Goal: Complete application form

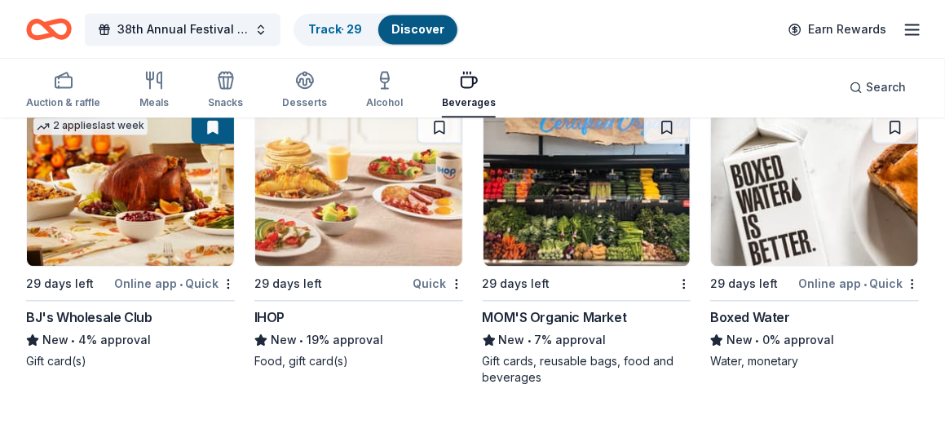
scroll to position [1444, 0]
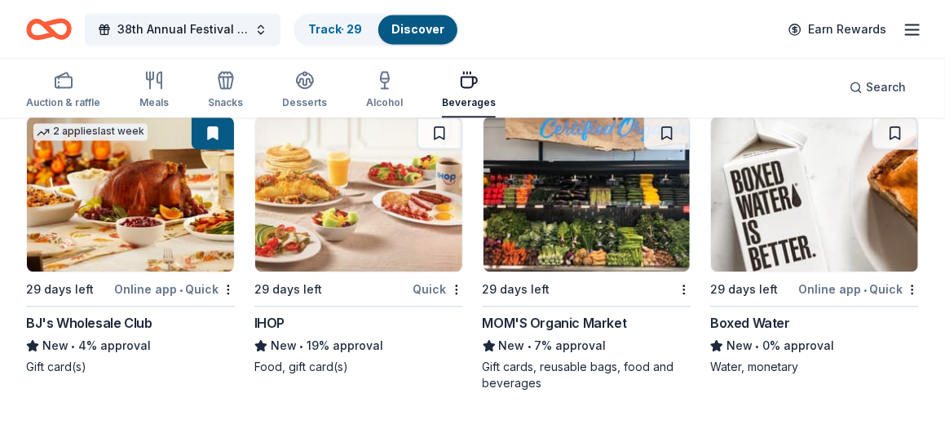
click at [145, 319] on div "BJ's Wholesale Club" at bounding box center [89, 323] width 126 height 20
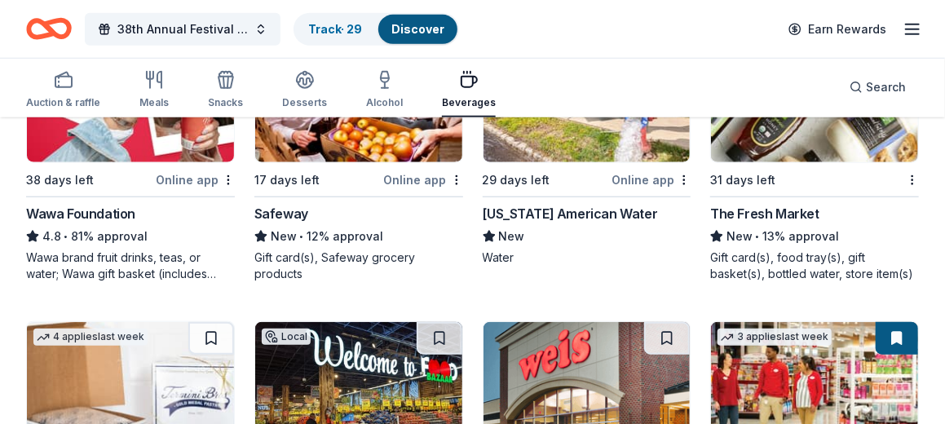
scroll to position [573, 0]
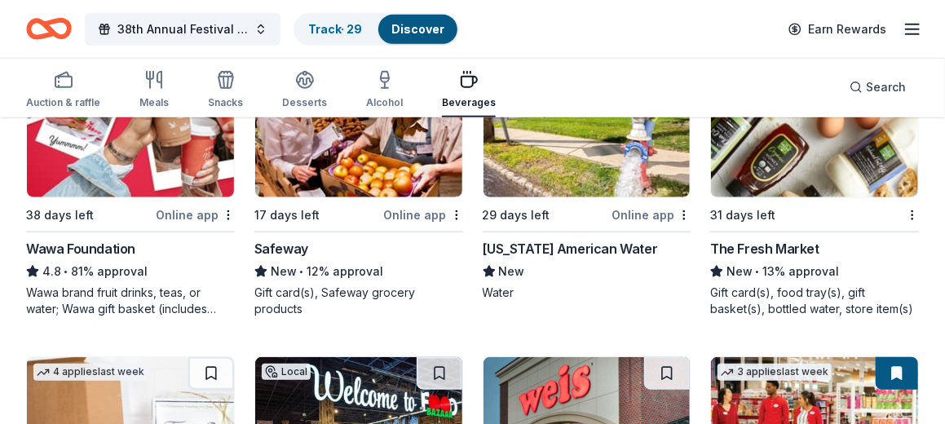
click at [69, 241] on div "Wawa Foundation" at bounding box center [80, 249] width 109 height 20
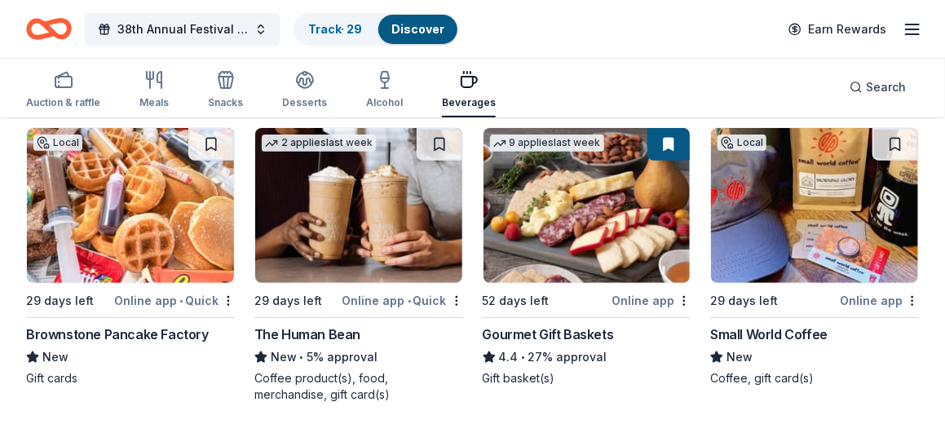
scroll to position [175, 0]
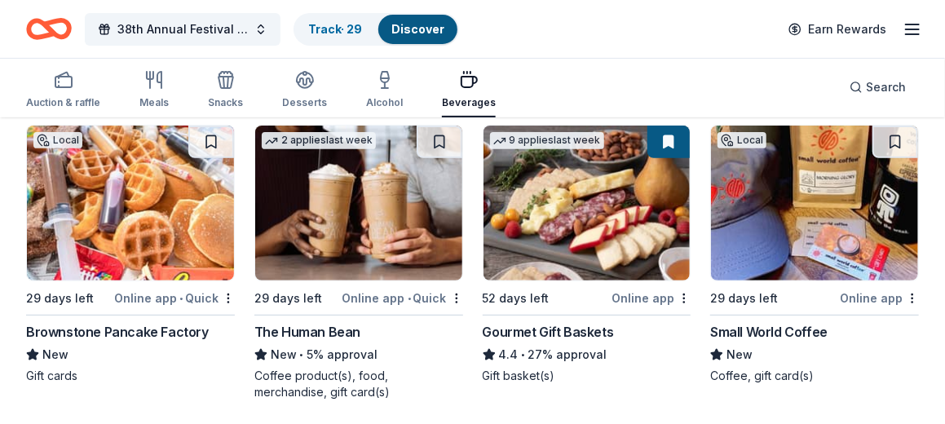
click at [117, 327] on div "Brownstone Pancake Factory" at bounding box center [117, 332] width 183 height 20
click at [296, 87] on icon "button" at bounding box center [305, 80] width 20 height 20
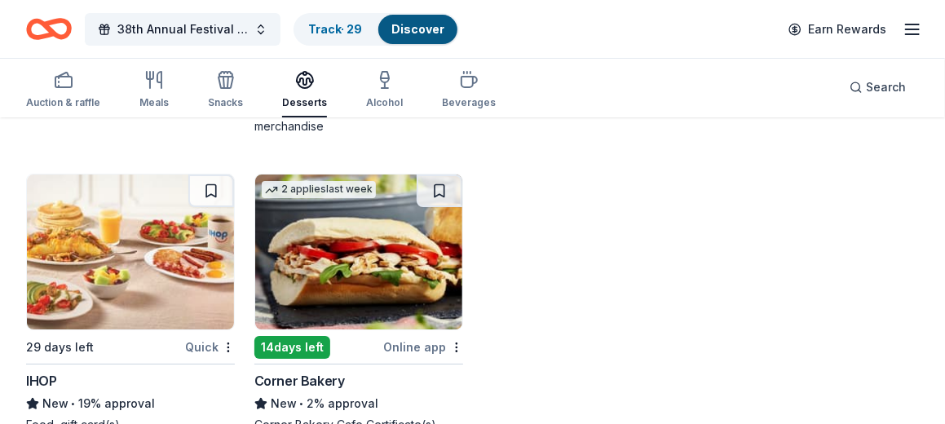
scroll to position [2359, 0]
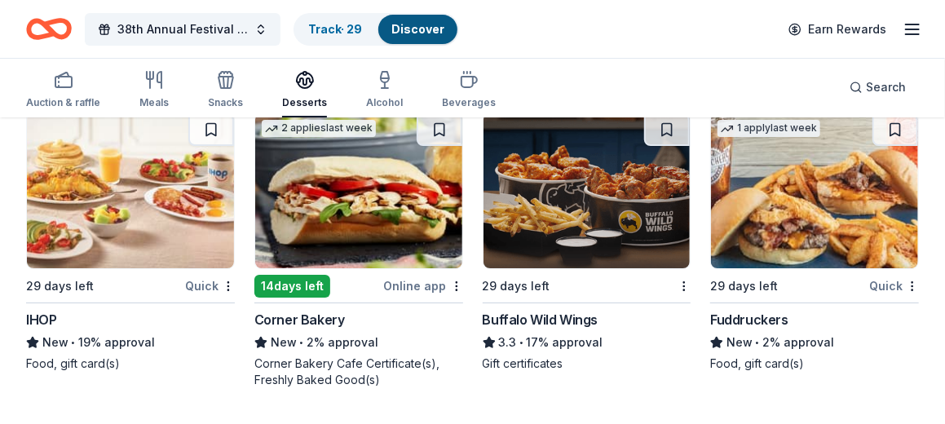
drag, startPoint x: 944, startPoint y: 348, endPoint x: 944, endPoint y: 376, distance: 27.7
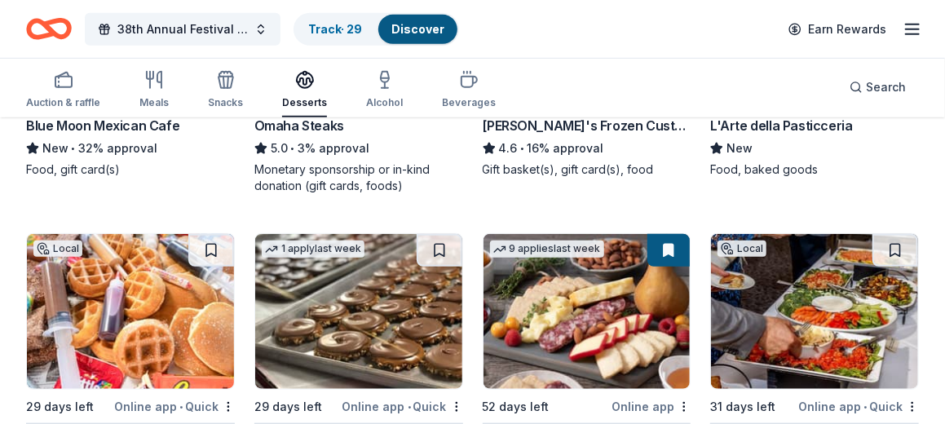
scroll to position [0, 0]
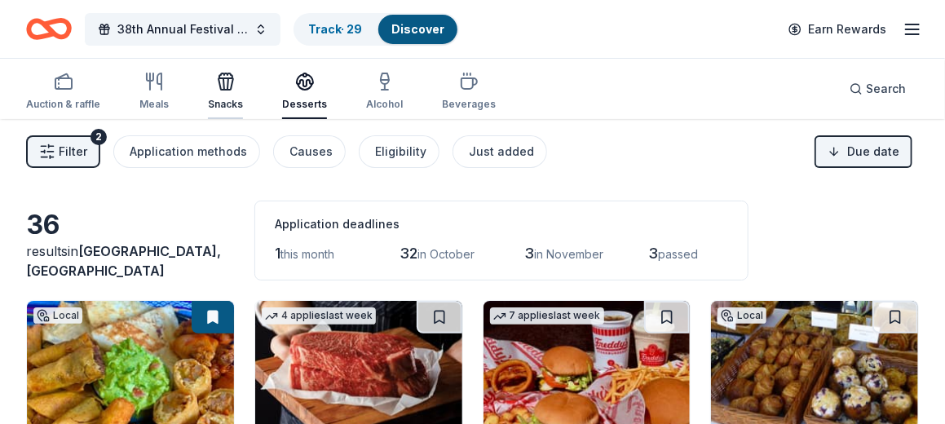
click at [232, 82] on icon "button" at bounding box center [226, 82] width 20 height 20
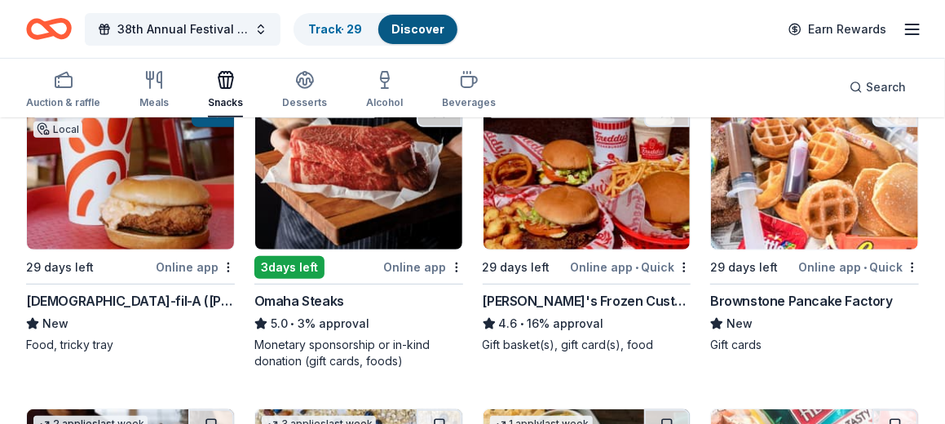
scroll to position [209, 0]
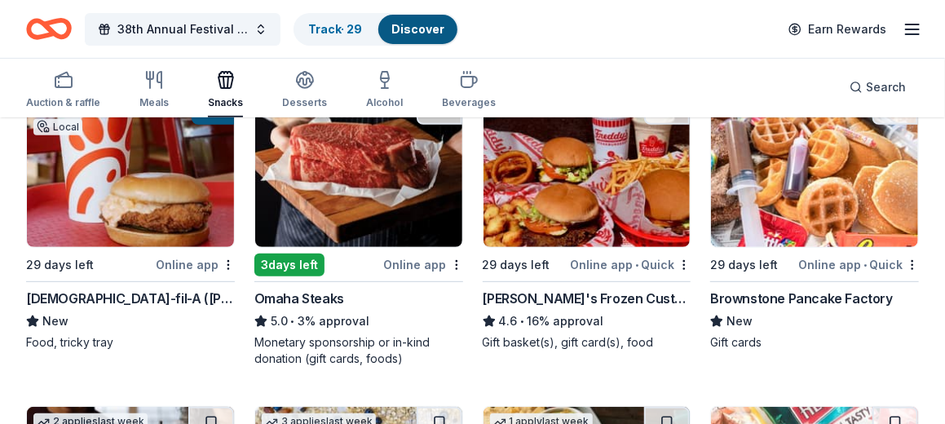
click at [314, 298] on div "Omaha Steaks" at bounding box center [299, 299] width 90 height 20
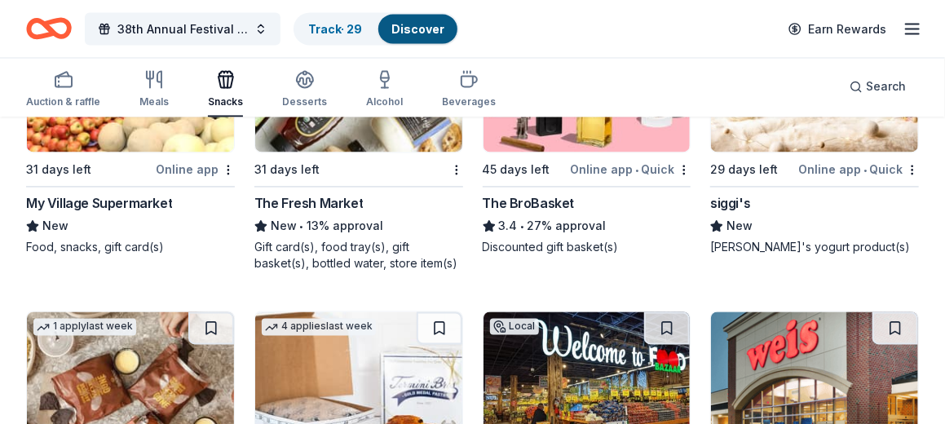
scroll to position [1214, 0]
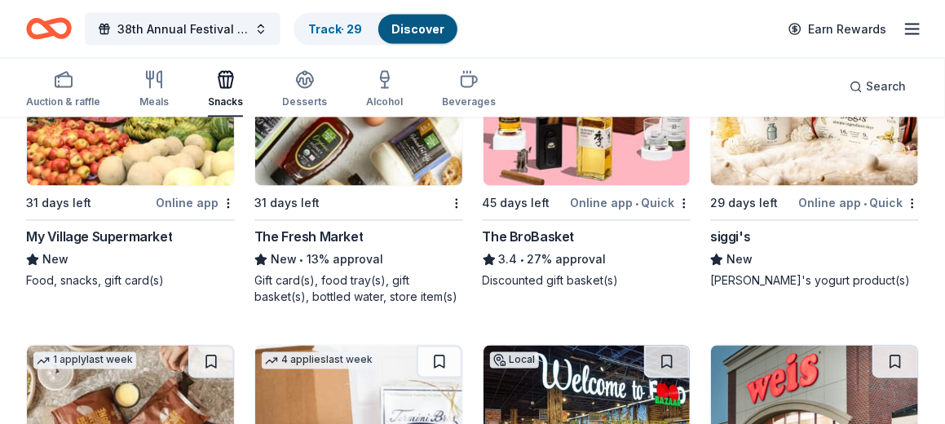
click at [741, 236] on div "siggi's" at bounding box center [730, 238] width 40 height 20
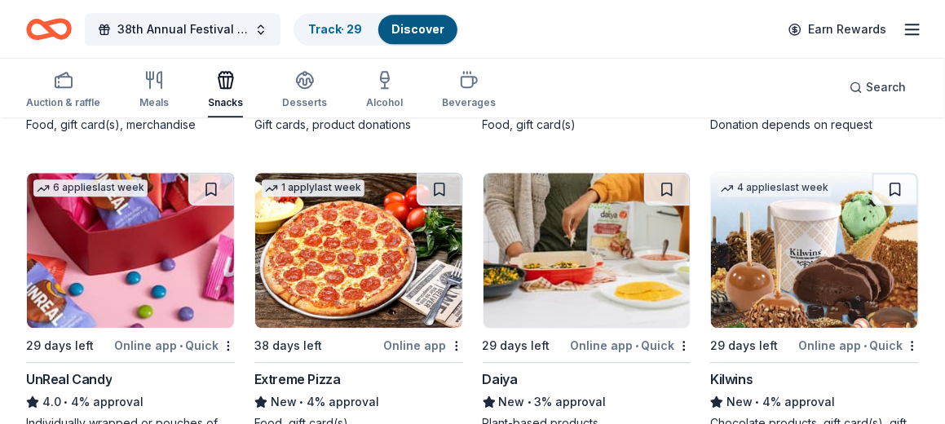
scroll to position [1678, 0]
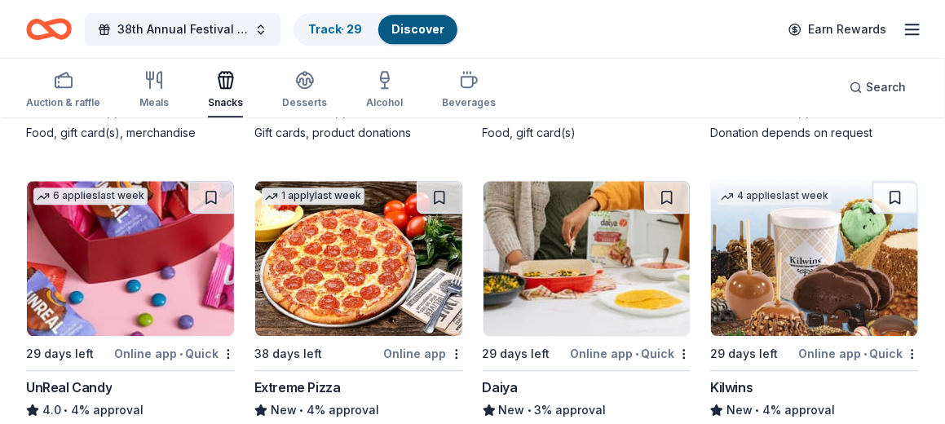
click at [732, 386] on div "Kilwins" at bounding box center [731, 388] width 42 height 20
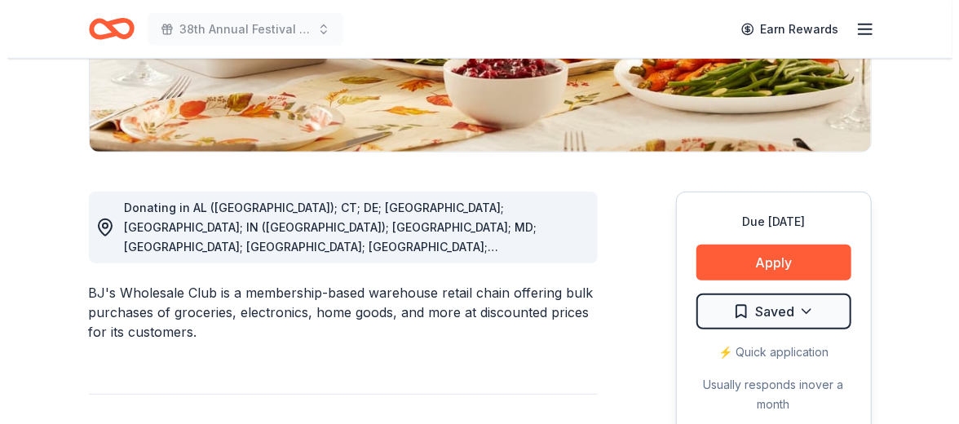
scroll to position [359, 0]
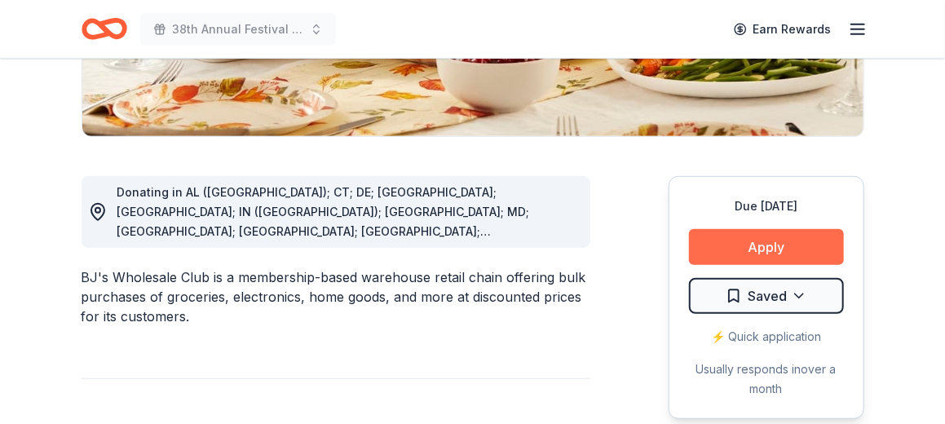
click at [755, 233] on button "Apply" at bounding box center [766, 247] width 155 height 36
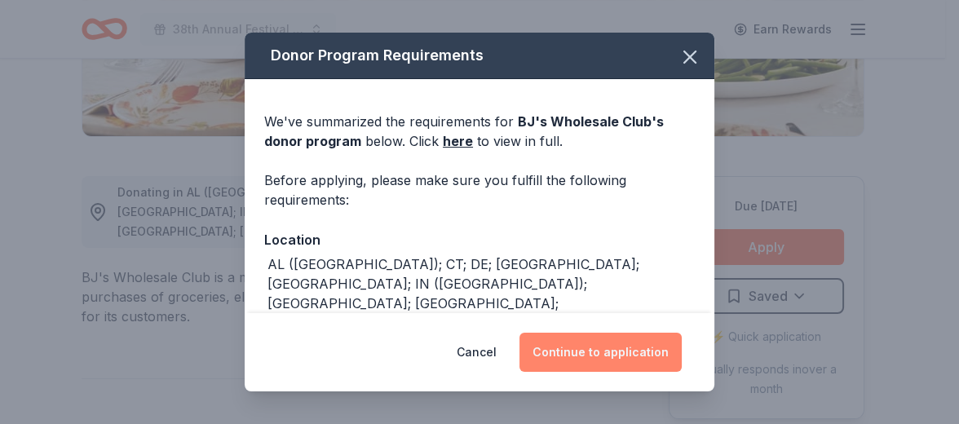
click at [603, 356] on button "Continue to application" at bounding box center [601, 352] width 162 height 39
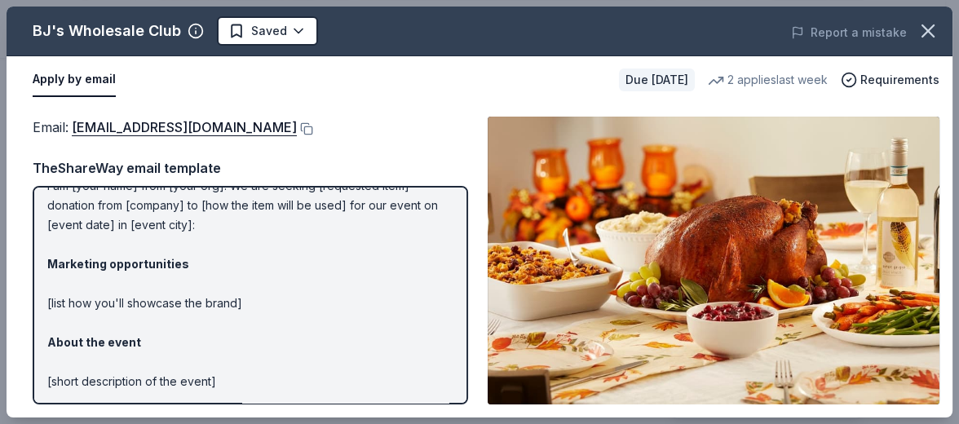
scroll to position [0, 0]
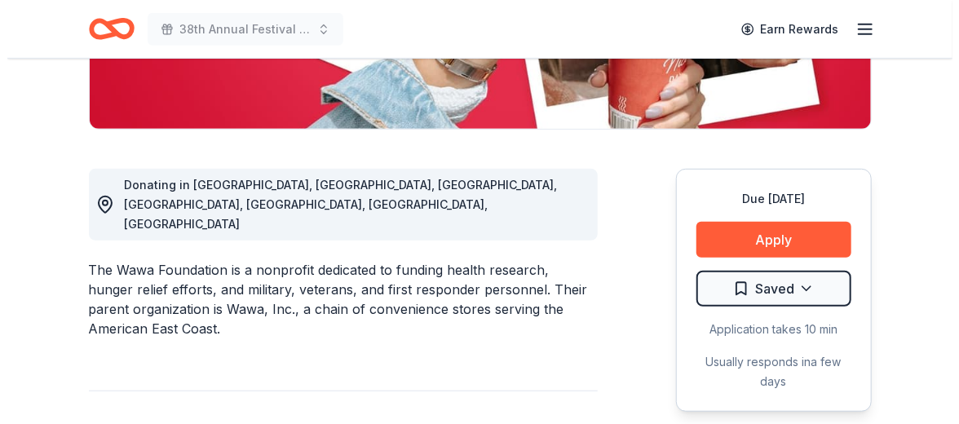
scroll to position [417, 0]
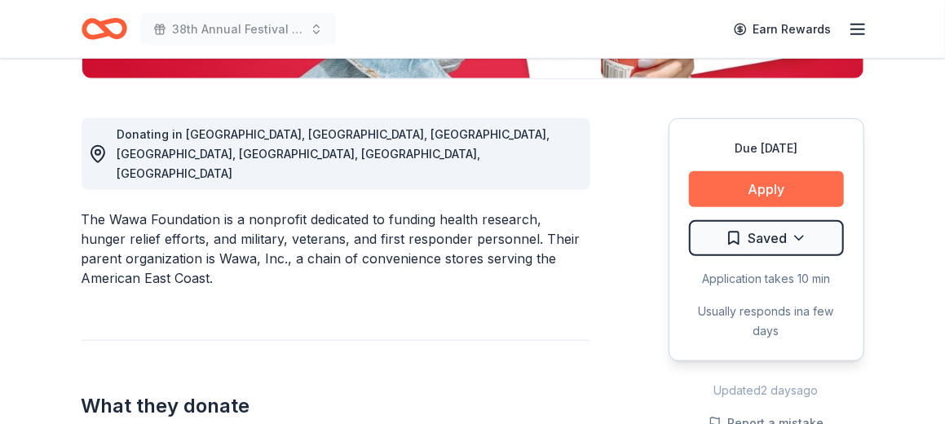
click at [758, 183] on button "Apply" at bounding box center [766, 189] width 155 height 36
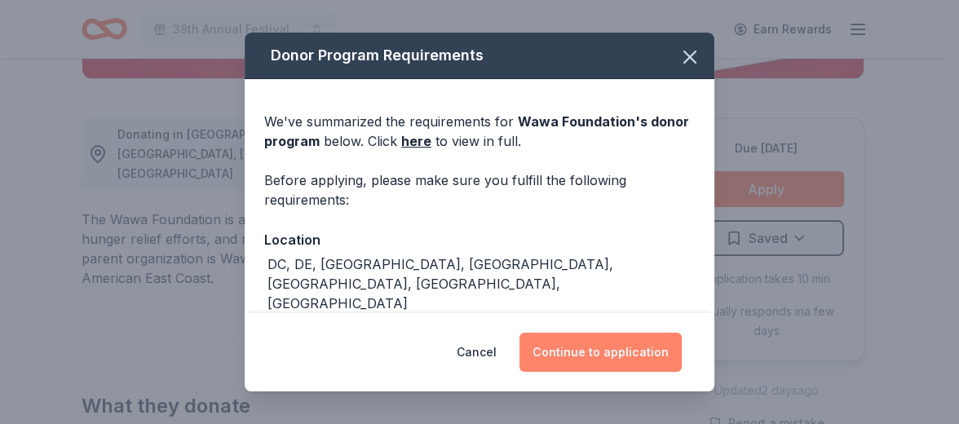
click at [628, 361] on button "Continue to application" at bounding box center [601, 352] width 162 height 39
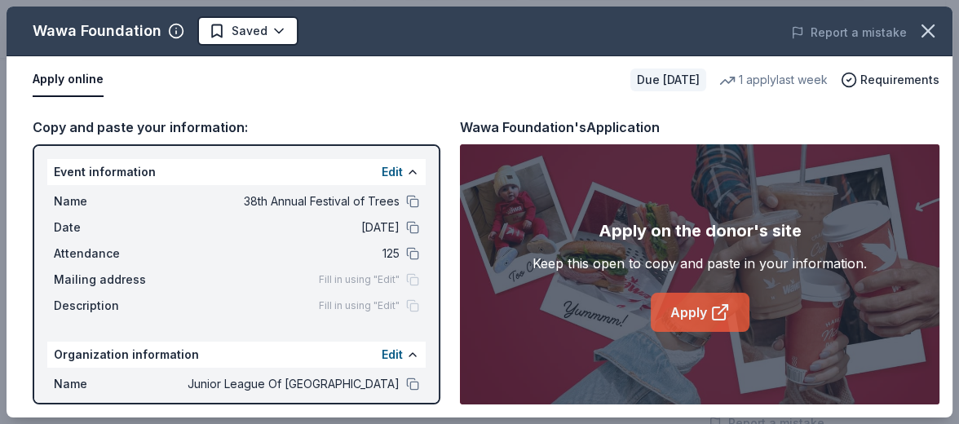
click at [688, 307] on link "Apply" at bounding box center [700, 312] width 99 height 39
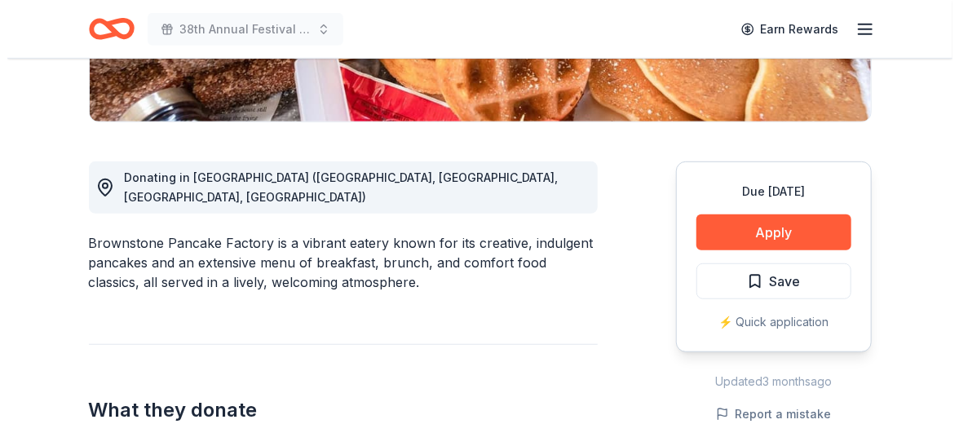
scroll to position [422, 0]
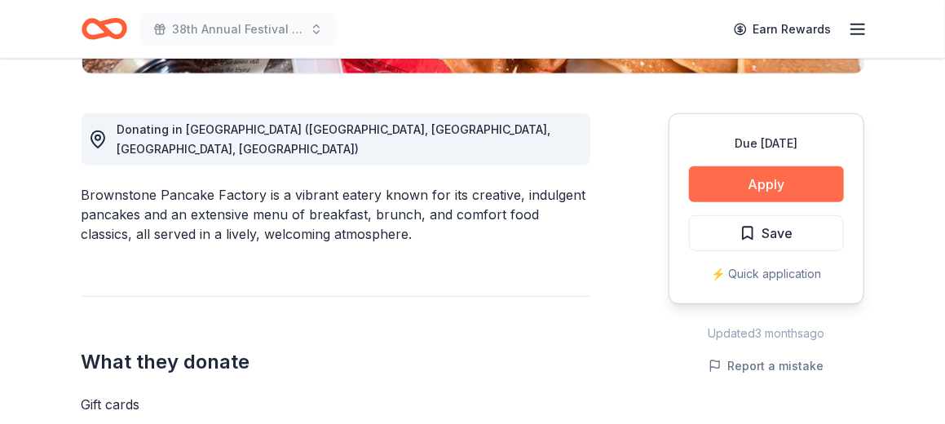
click at [766, 170] on button "Apply" at bounding box center [766, 184] width 155 height 36
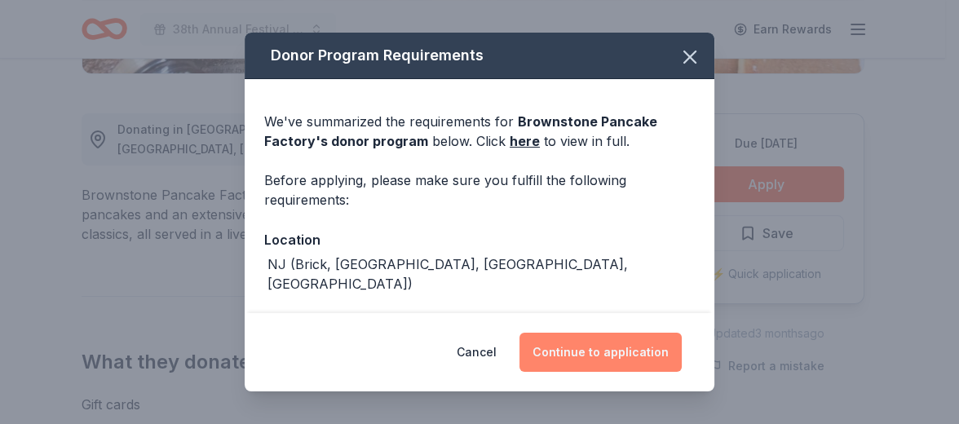
click at [626, 361] on button "Continue to application" at bounding box center [601, 352] width 162 height 39
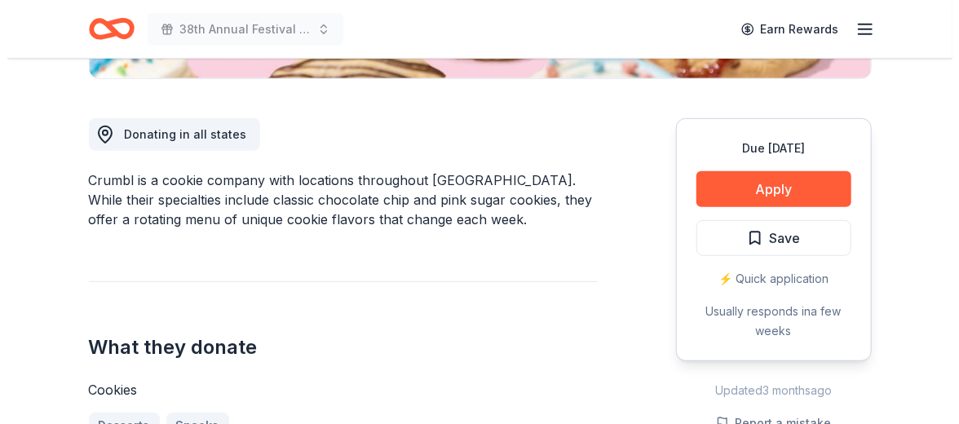
scroll to position [443, 0]
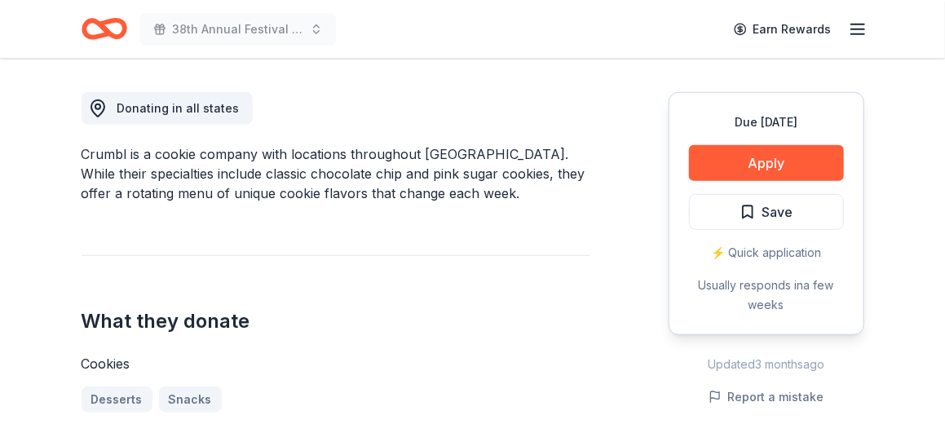
click at [752, 143] on div "Due [DATE] Apply Save ⚡️ Quick application Usually responds in a few weeks" at bounding box center [767, 213] width 196 height 243
click at [748, 147] on button "Apply" at bounding box center [766, 163] width 155 height 36
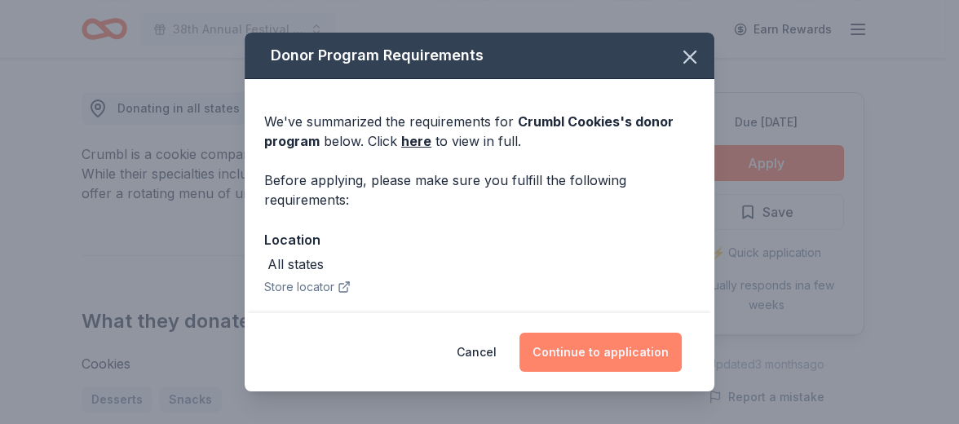
click at [613, 368] on button "Continue to application" at bounding box center [601, 352] width 162 height 39
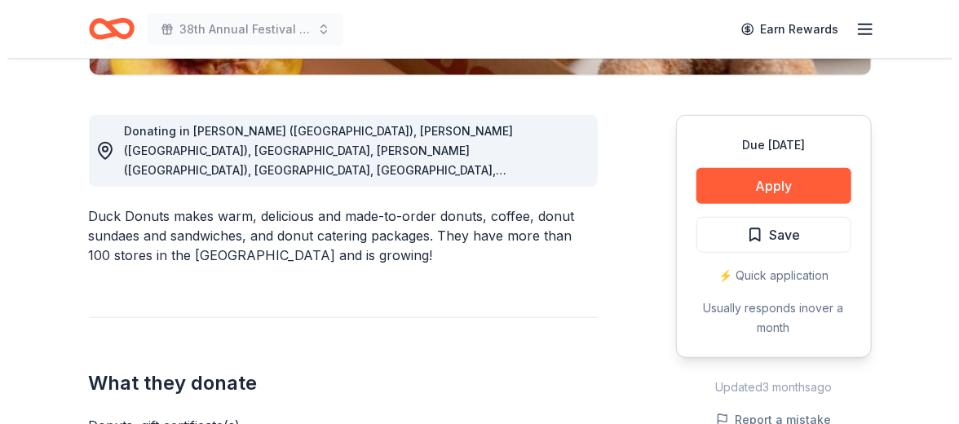
scroll to position [543, 0]
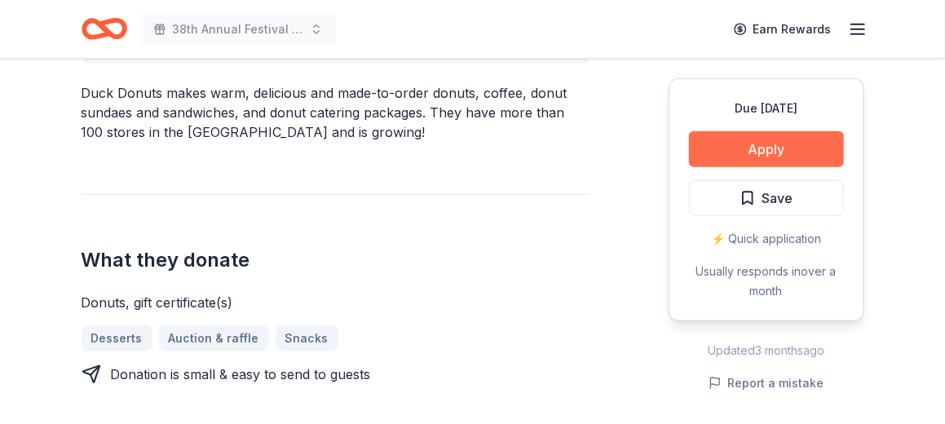
click at [820, 154] on button "Apply" at bounding box center [766, 149] width 155 height 36
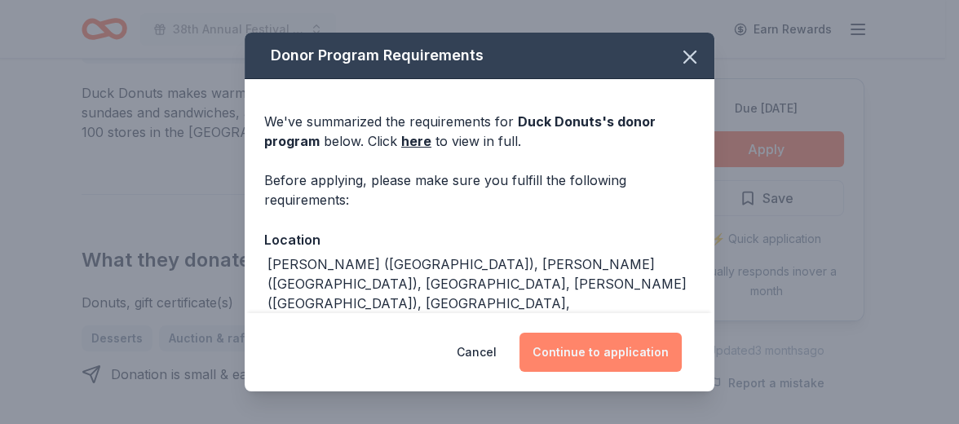
click at [608, 350] on button "Continue to application" at bounding box center [601, 352] width 162 height 39
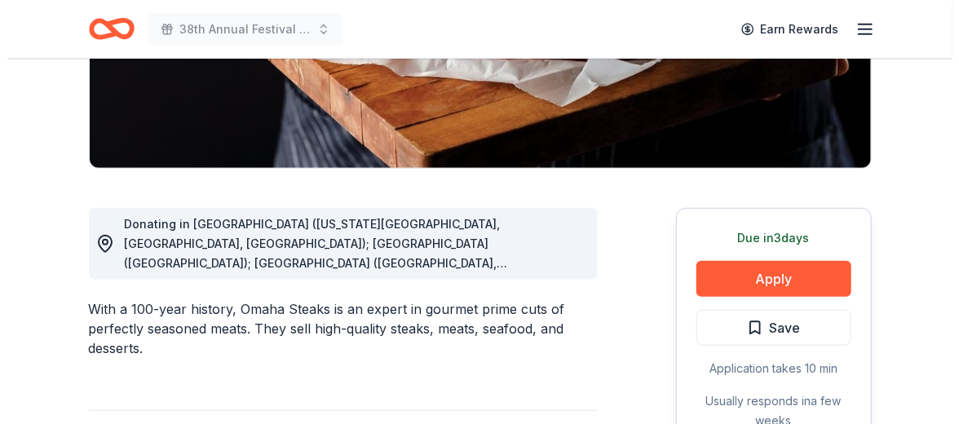
scroll to position [330, 0]
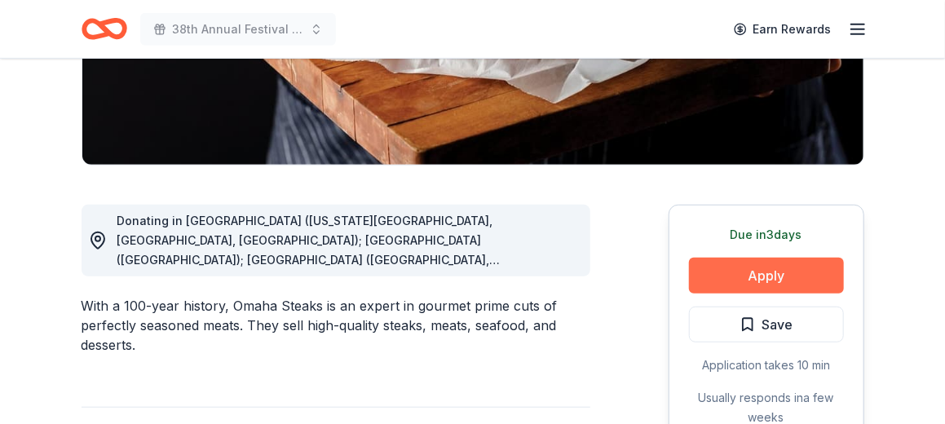
click at [741, 277] on button "Apply" at bounding box center [766, 276] width 155 height 36
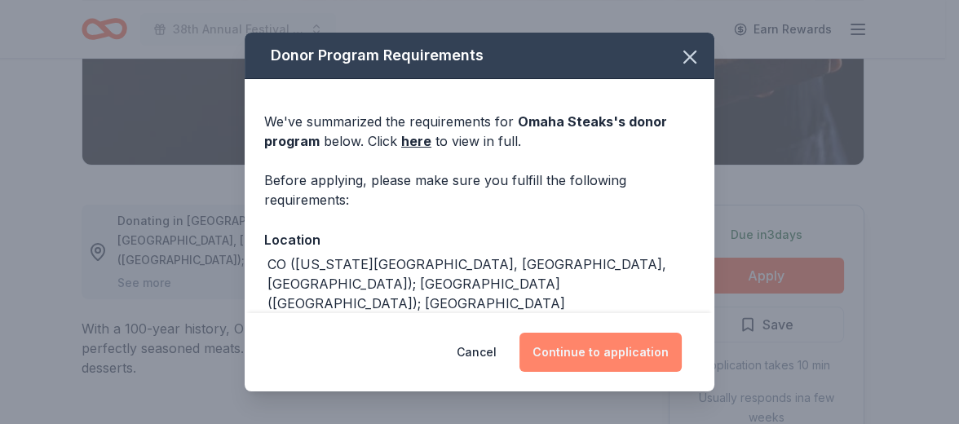
click at [581, 352] on button "Continue to application" at bounding box center [601, 352] width 162 height 39
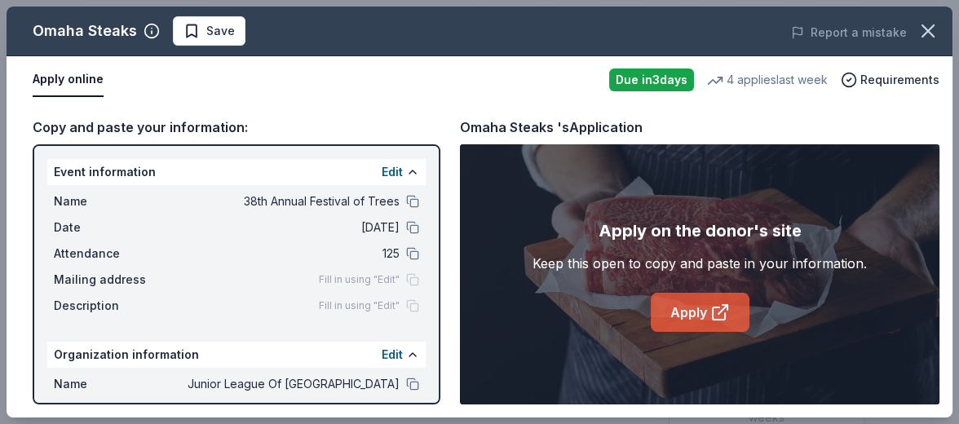
click at [683, 321] on link "Apply" at bounding box center [700, 312] width 99 height 39
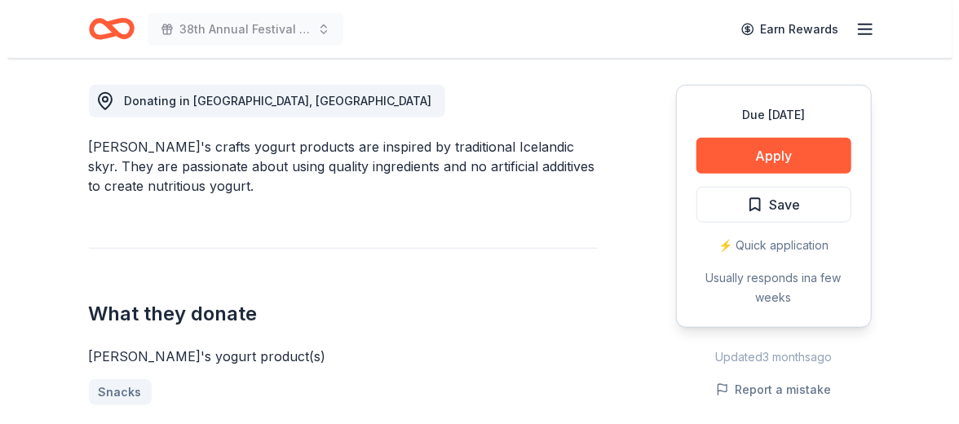
scroll to position [456, 0]
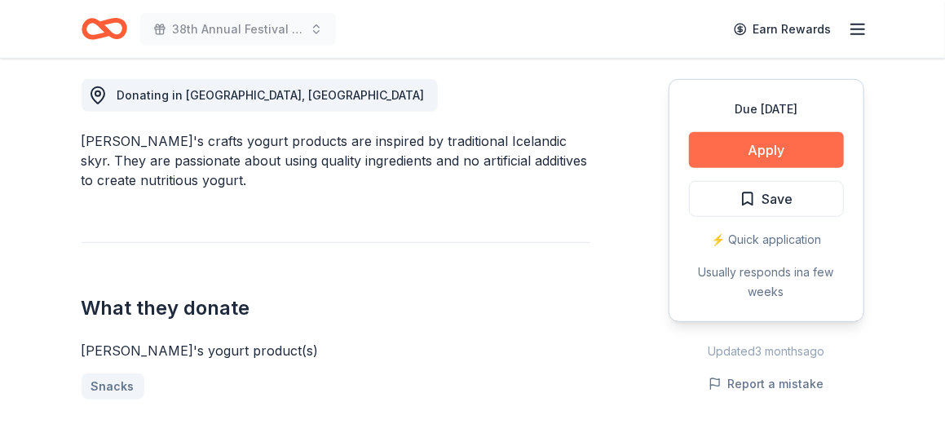
click at [753, 150] on button "Apply" at bounding box center [766, 150] width 155 height 36
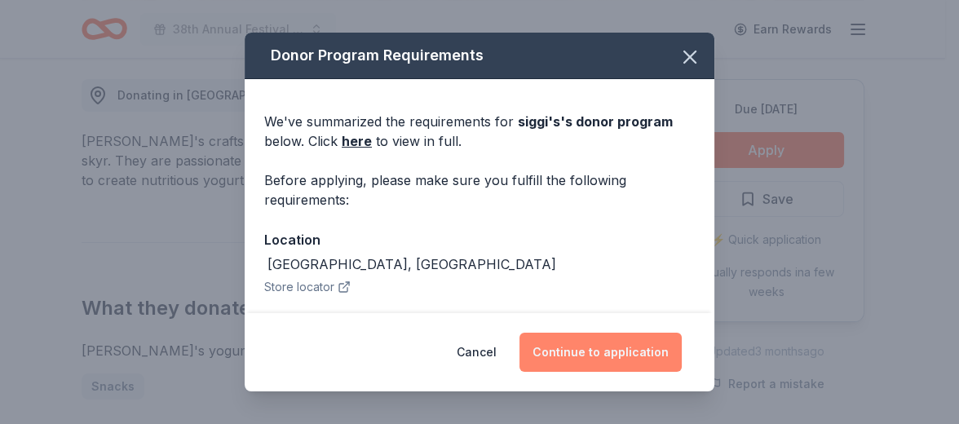
click at [588, 352] on button "Continue to application" at bounding box center [601, 352] width 162 height 39
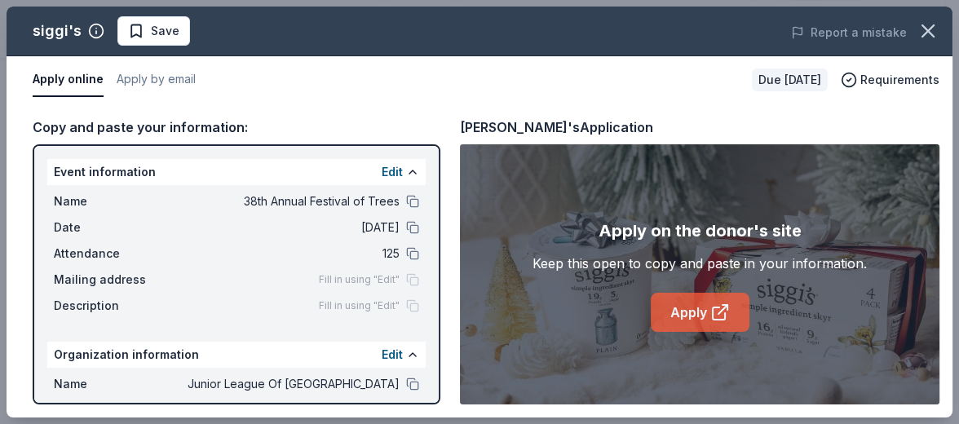
click at [670, 314] on link "Apply" at bounding box center [700, 312] width 99 height 39
click at [174, 41] on button "Save" at bounding box center [153, 30] width 73 height 29
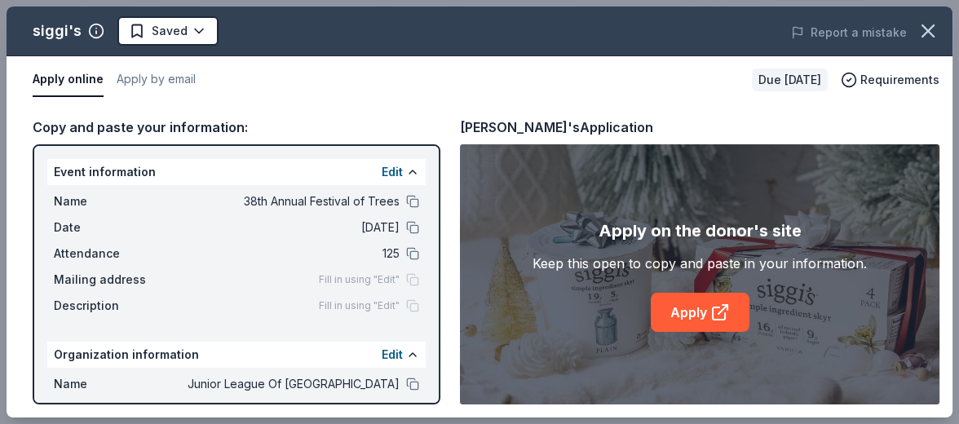
click at [200, 46] on div "[PERSON_NAME]'s Saved Report a mistake" at bounding box center [480, 32] width 946 height 50
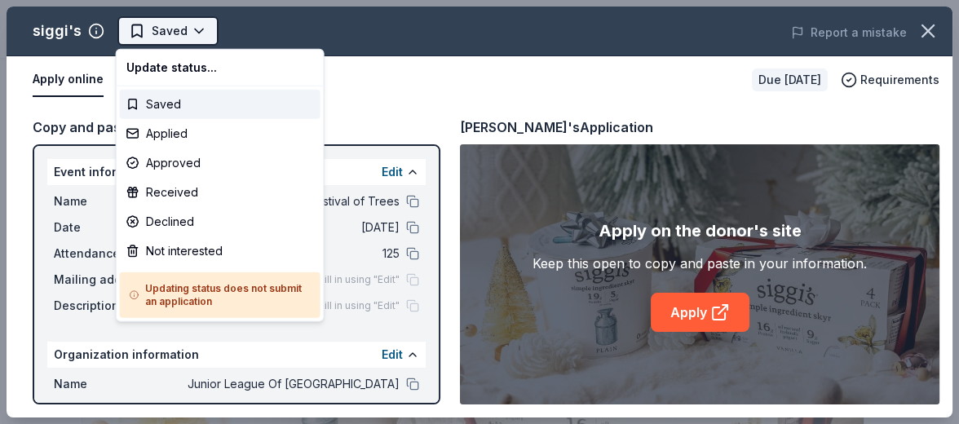
scroll to position [0, 0]
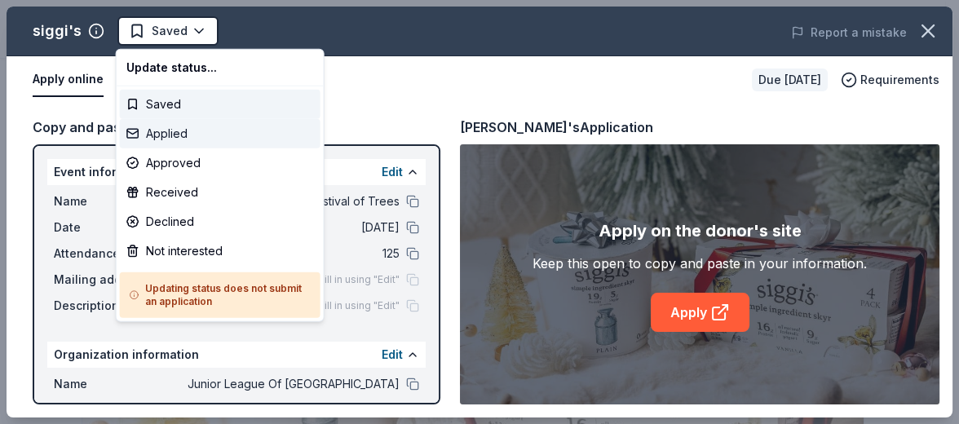
click at [168, 139] on div "Applied" at bounding box center [220, 133] width 201 height 29
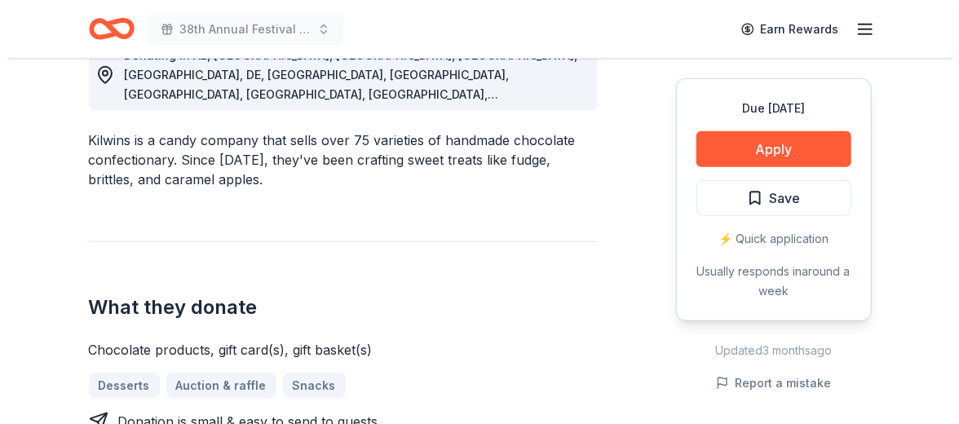
scroll to position [445, 0]
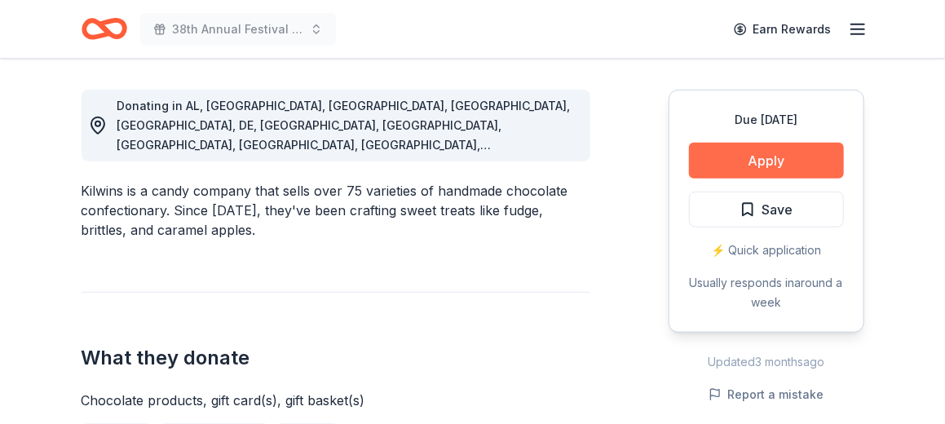
click at [793, 153] on button "Apply" at bounding box center [766, 161] width 155 height 36
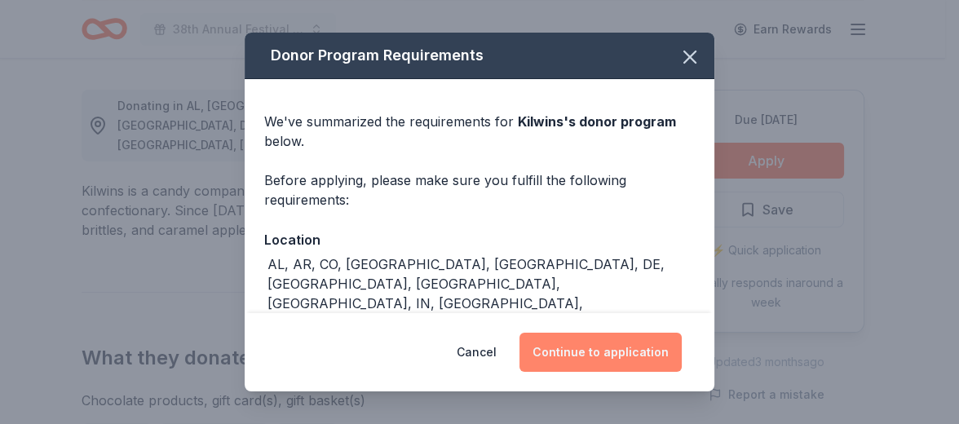
click at [638, 363] on button "Continue to application" at bounding box center [601, 352] width 162 height 39
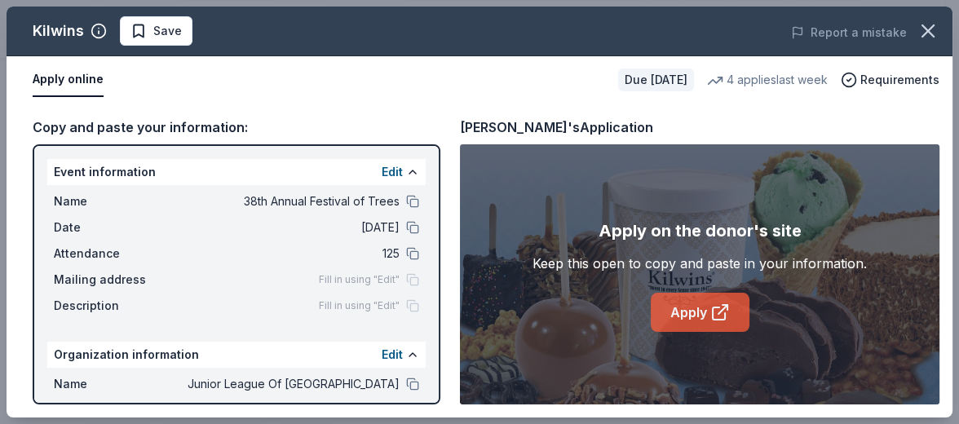
click at [680, 302] on link "Apply" at bounding box center [700, 312] width 99 height 39
click at [161, 33] on span "Save" at bounding box center [167, 31] width 29 height 20
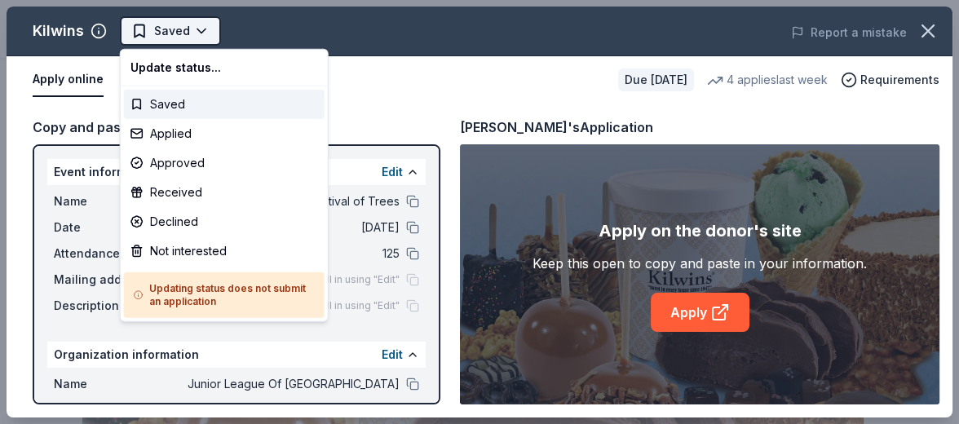
scroll to position [0, 0]
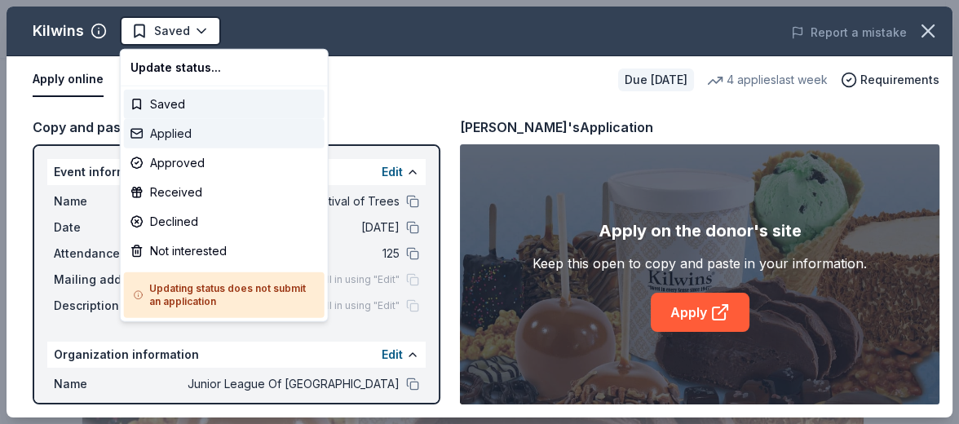
click at [185, 132] on div "Applied" at bounding box center [224, 133] width 201 height 29
